Goal: Find specific page/section

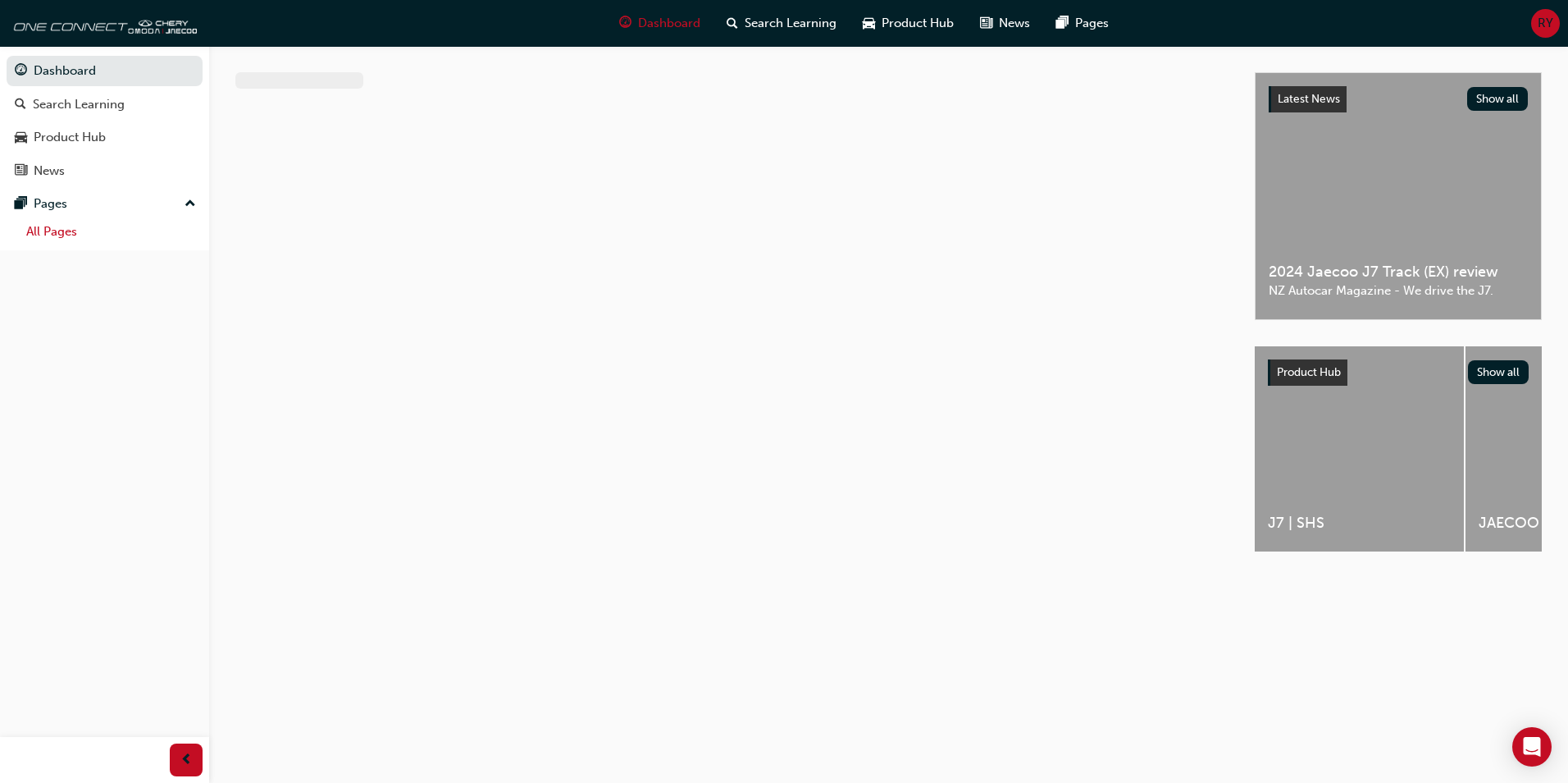
click at [48, 227] on link "All Pages" at bounding box center [110, 231] width 182 height 26
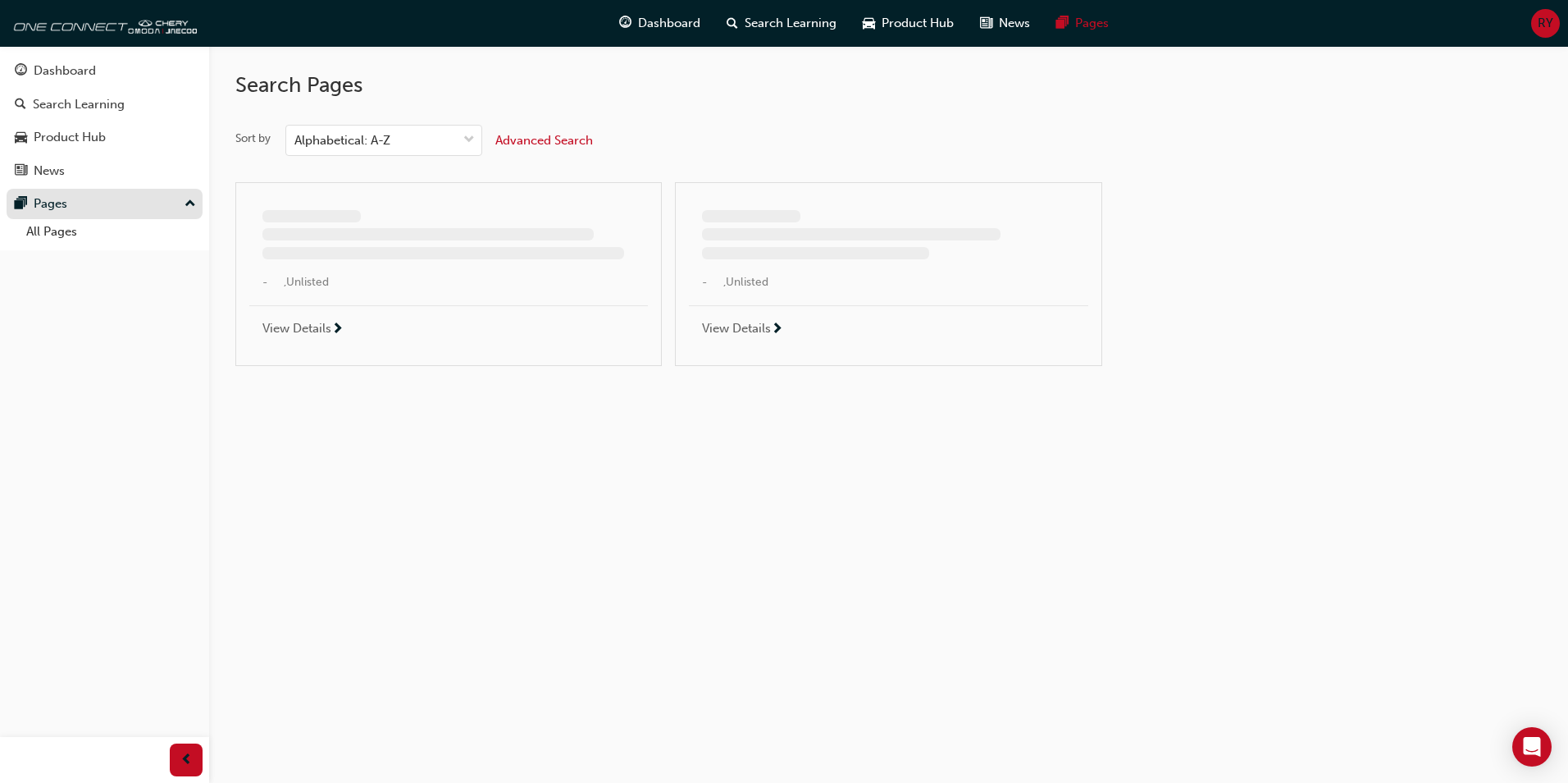
click at [87, 206] on div "Pages" at bounding box center [105, 204] width 180 height 20
click at [103, 202] on div "Pages" at bounding box center [105, 204] width 180 height 20
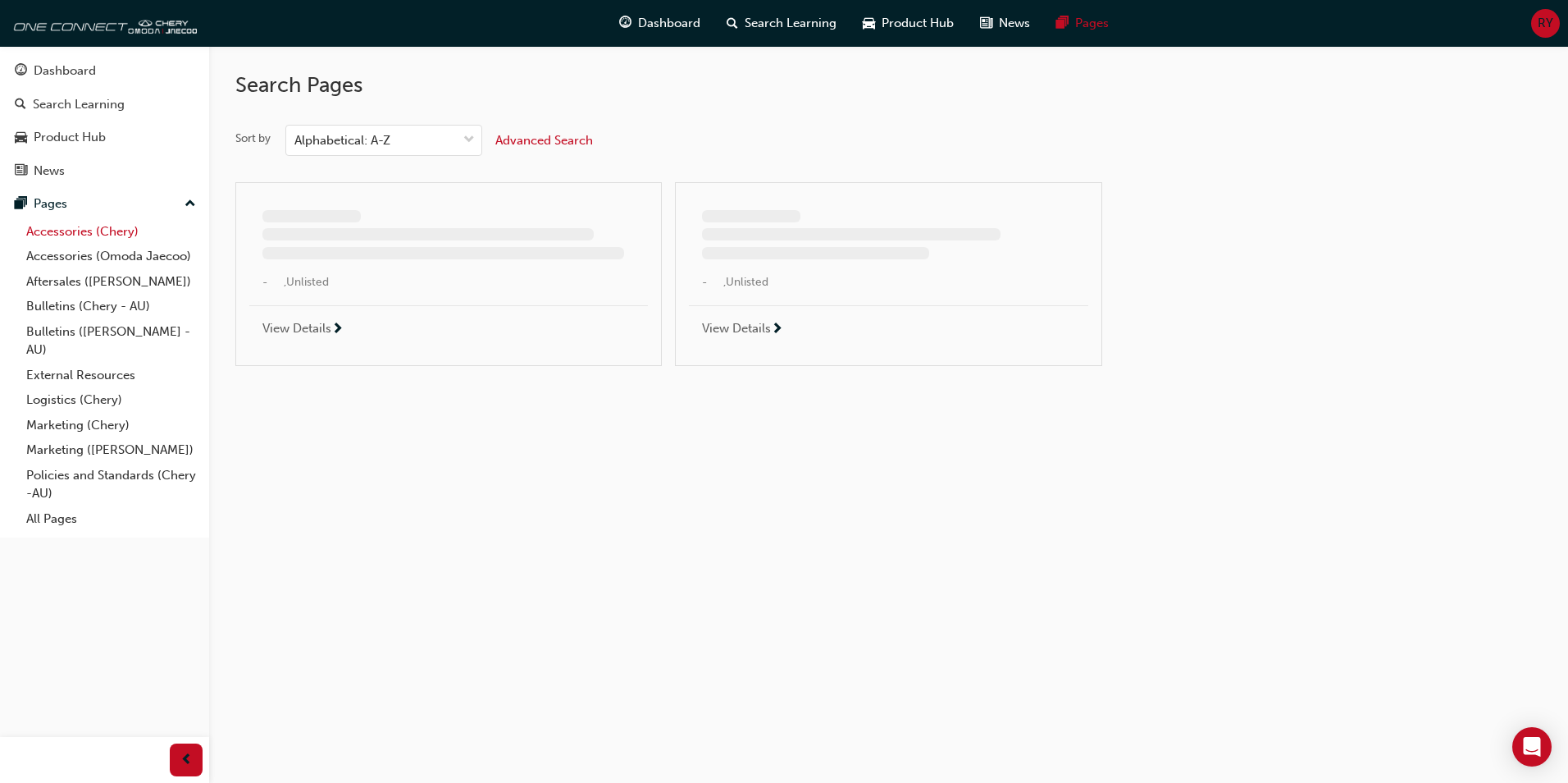
click at [54, 230] on link "Accessories (Chery)" at bounding box center [110, 231] width 182 height 26
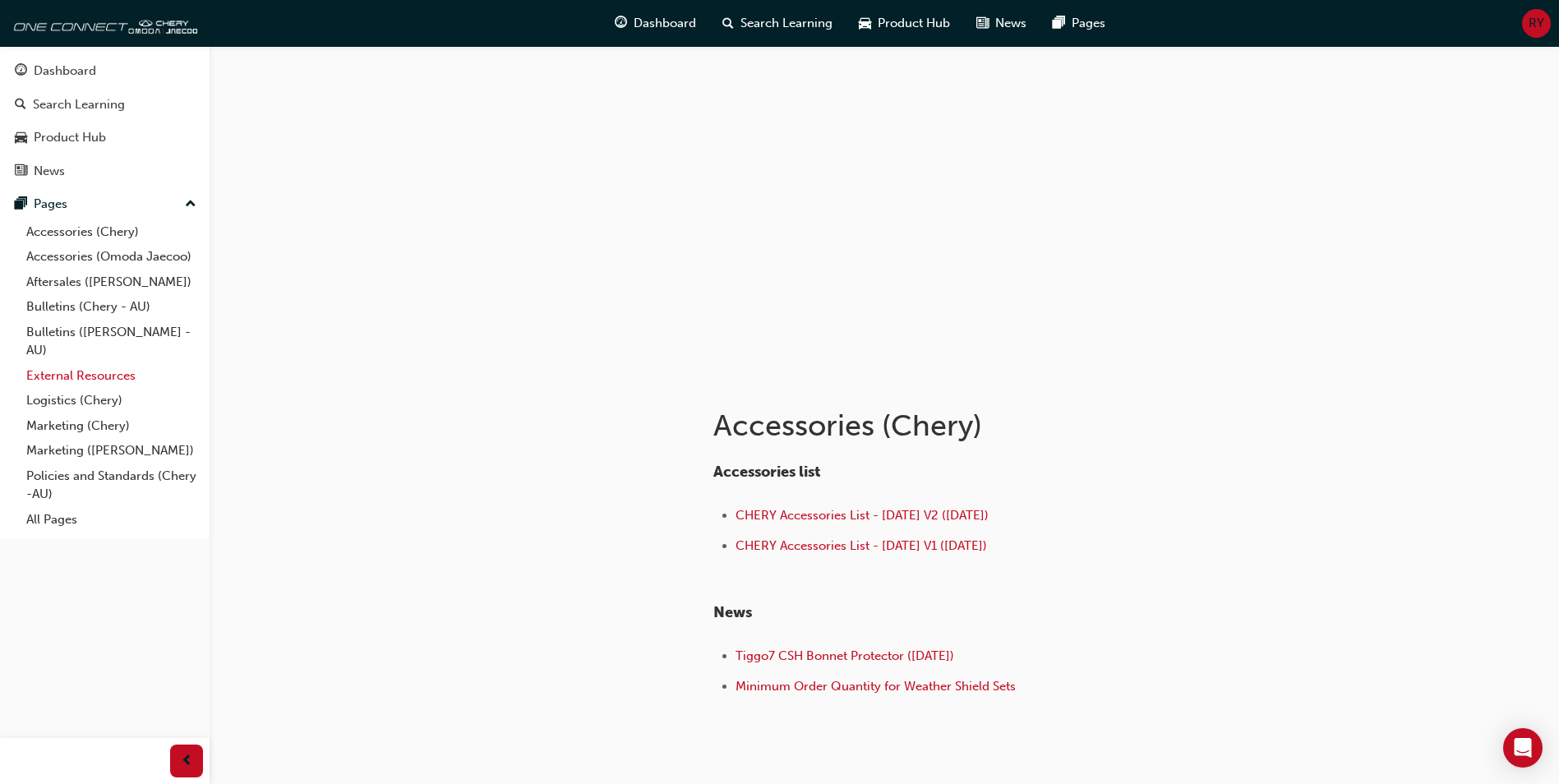
click at [50, 372] on link "External Resources" at bounding box center [110, 375] width 183 height 26
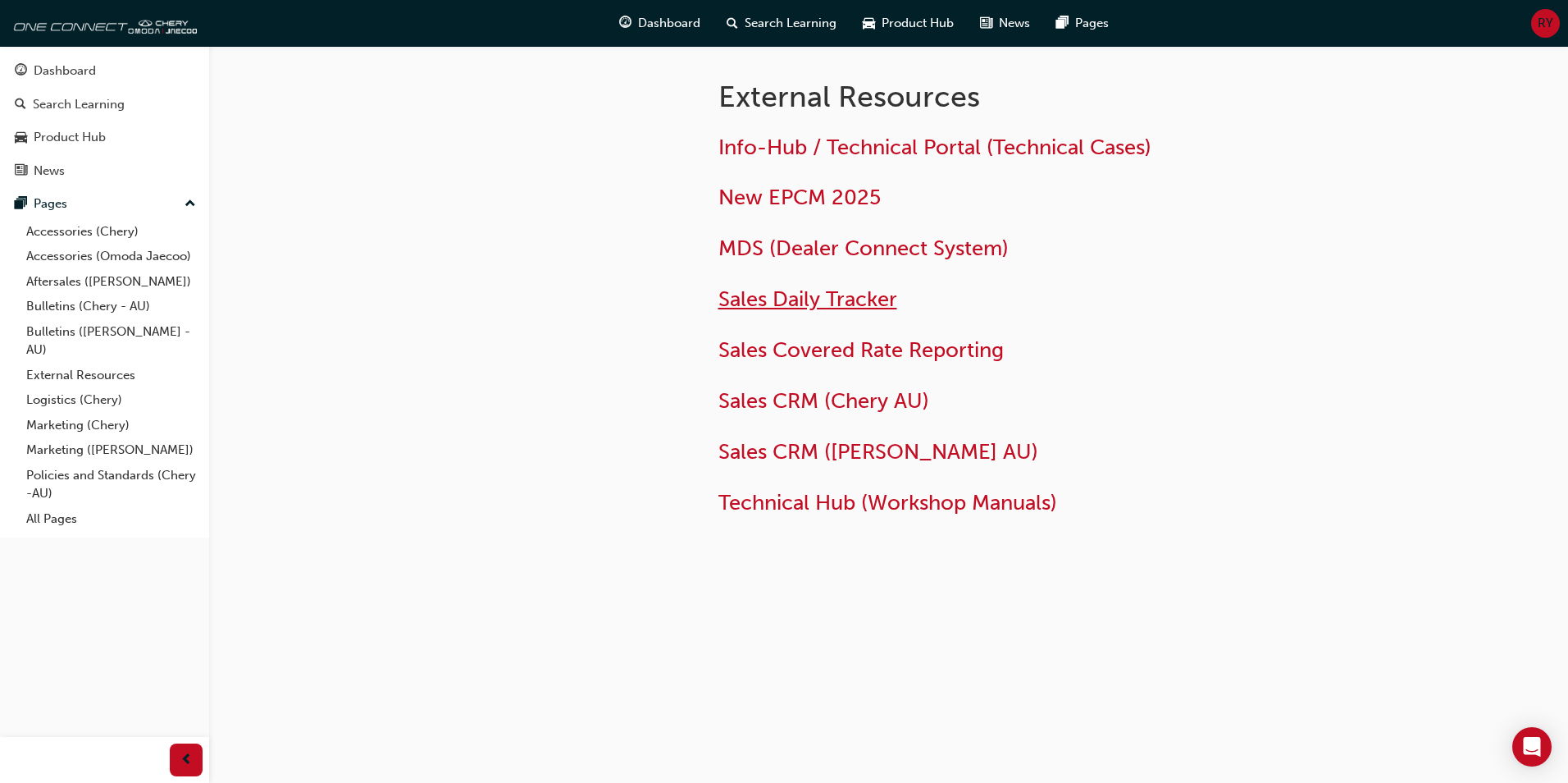
click at [782, 312] on span "Sales Daily Tracker" at bounding box center [807, 299] width 179 height 26
